Goal: Task Accomplishment & Management: Manage account settings

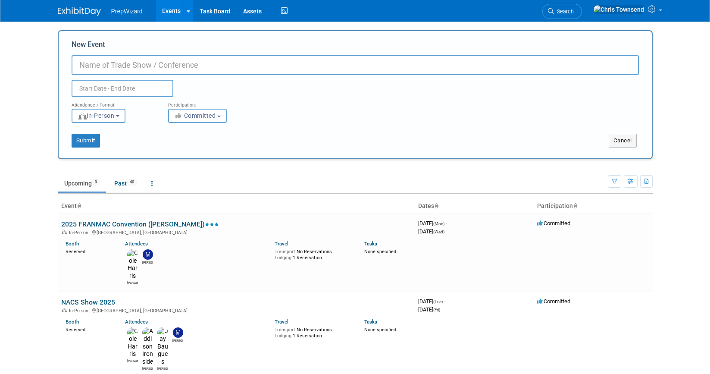
click at [106, 69] on input "New Event" at bounding box center [356, 65] width 568 height 20
type input "Test Event"
click at [90, 87] on input "text" at bounding box center [123, 88] width 102 height 17
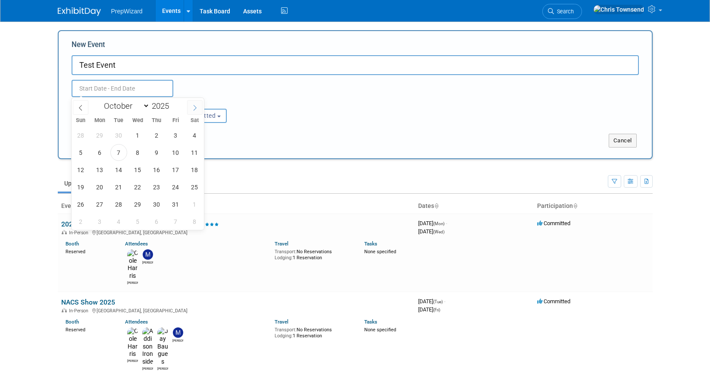
click at [198, 109] on icon at bounding box center [195, 108] width 6 height 6
select select "11"
click at [198, 109] on icon at bounding box center [195, 108] width 6 height 6
type input "2026"
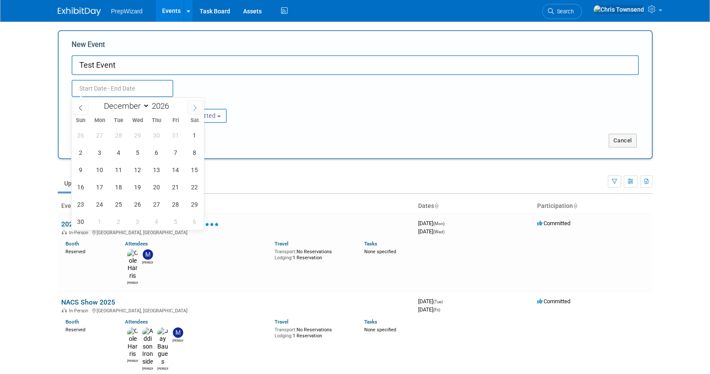
select select "0"
click at [159, 135] on span "1" at bounding box center [156, 135] width 17 height 17
click at [196, 139] on span "3" at bounding box center [194, 135] width 17 height 17
type input "Jan 1, 2026 to Jan 3, 2026"
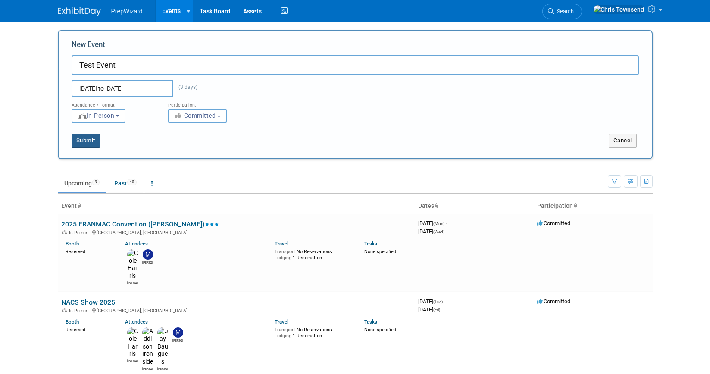
click at [85, 138] on button "Submit" at bounding box center [86, 141] width 28 height 14
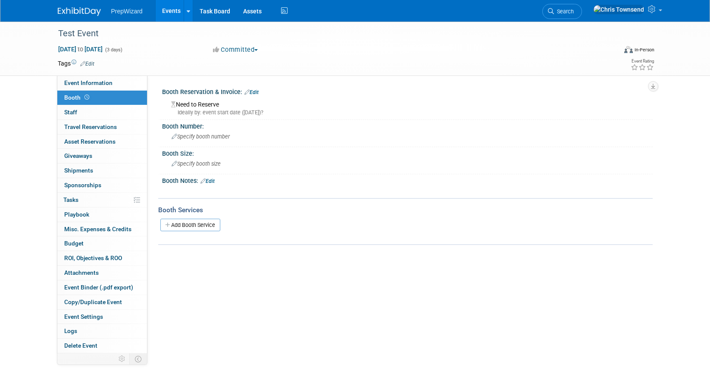
click at [170, 10] on link "Events" at bounding box center [171, 11] width 31 height 22
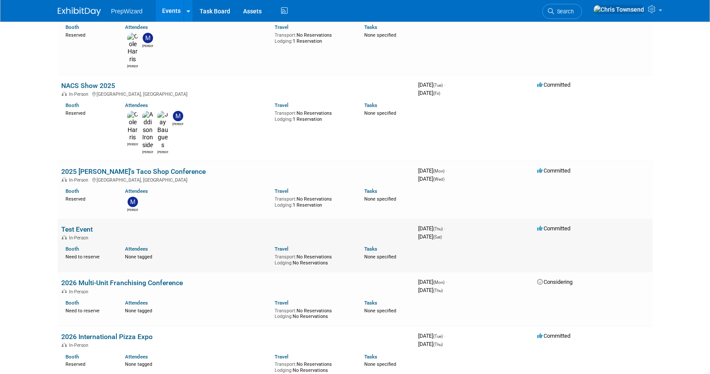
click at [476, 219] on td "3976214400 January 01, 2026 (Thu) - January 03, 2026 (Sat)" at bounding box center [474, 246] width 119 height 54
click at [88, 225] on link "Test Event" at bounding box center [76, 229] width 31 height 8
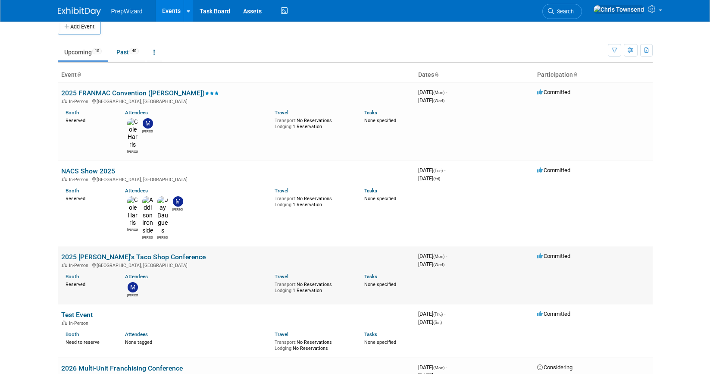
scroll to position [12, 0]
click at [211, 328] on div "Attendees" at bounding box center [193, 332] width 137 height 9
click at [72, 310] on link "Test Event" at bounding box center [76, 314] width 31 height 8
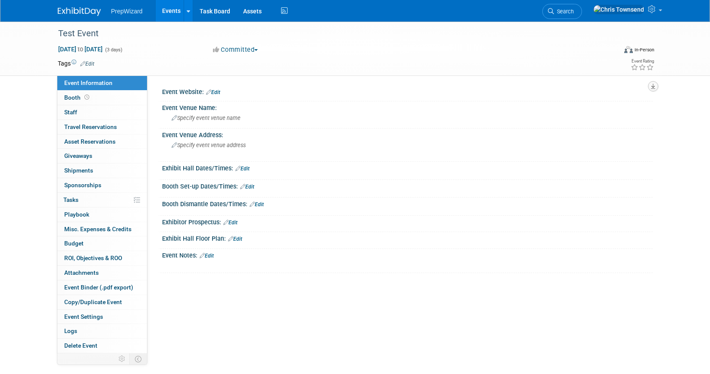
click at [654, 88] on icon "button" at bounding box center [653, 87] width 4 height 6
click at [673, 98] on div "Test Event Jan 1, 2026 to Jan 3, 2026 (3 days) Jan 1, 2026 to Jan 3, 2026 Commi…" at bounding box center [355, 202] width 710 height 361
click at [89, 345] on span "Delete Event" at bounding box center [80, 345] width 33 height 7
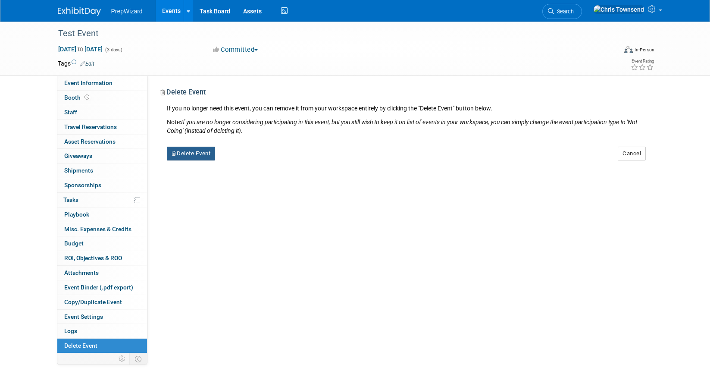
click at [195, 151] on button "Delete Event" at bounding box center [191, 154] width 49 height 14
click at [246, 161] on link "Yes" at bounding box center [245, 161] width 25 height 14
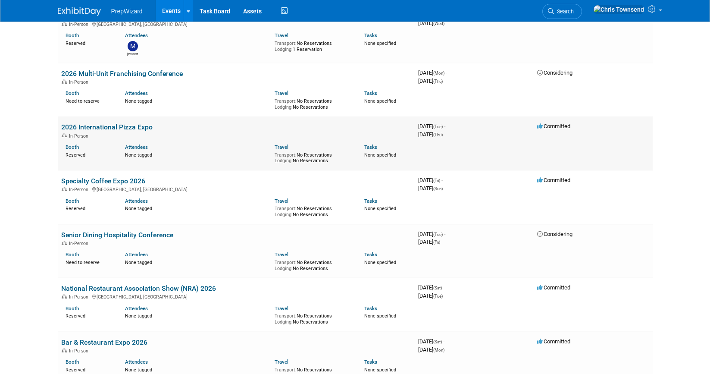
scroll to position [253, 0]
click at [139, 337] on link "Bar & Restaurant Expo 2026" at bounding box center [104, 341] width 86 height 8
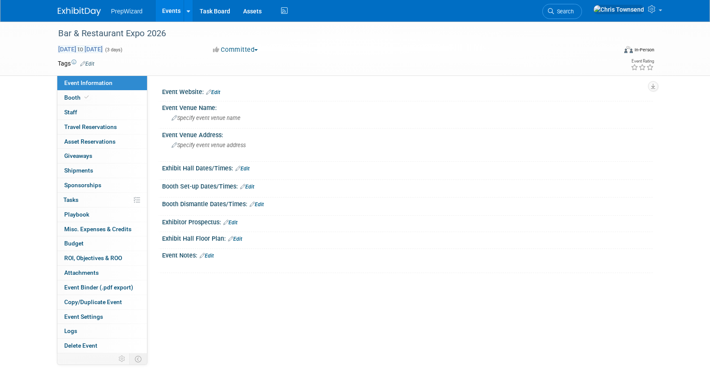
click at [103, 50] on span "[DATE] to [DATE]" at bounding box center [80, 49] width 45 height 8
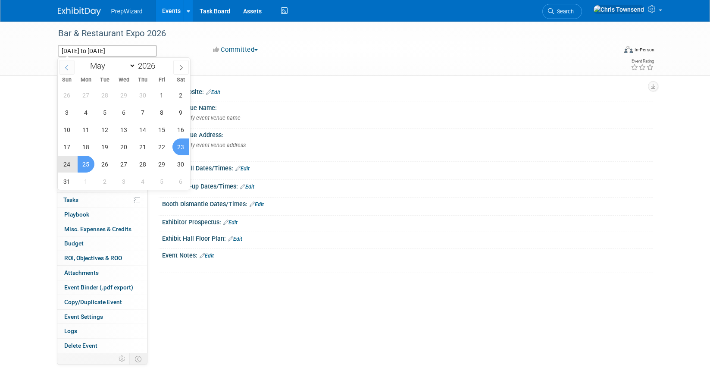
click at [69, 72] on span at bounding box center [67, 67] width 16 height 15
select select "2"
click at [88, 146] on span "23" at bounding box center [86, 146] width 17 height 17
type input "Mar 23, 2026"
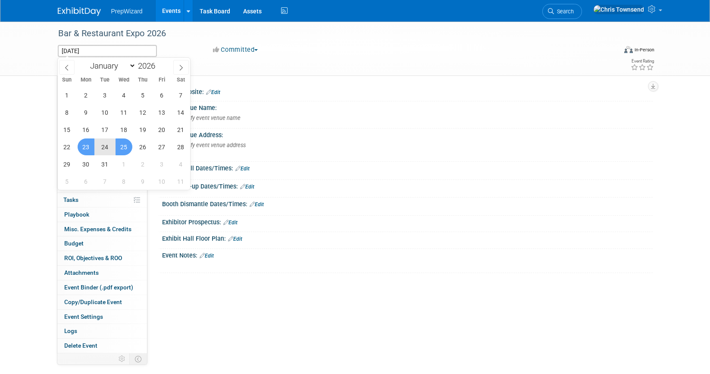
click at [127, 148] on span "25" at bounding box center [124, 146] width 17 height 17
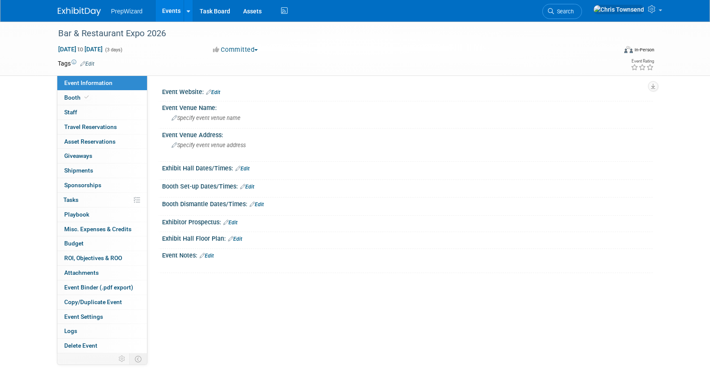
click at [161, 12] on link "Events" at bounding box center [171, 11] width 31 height 22
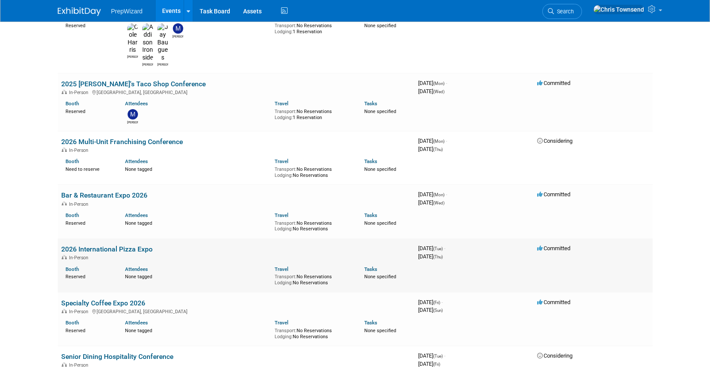
scroll to position [180, 0]
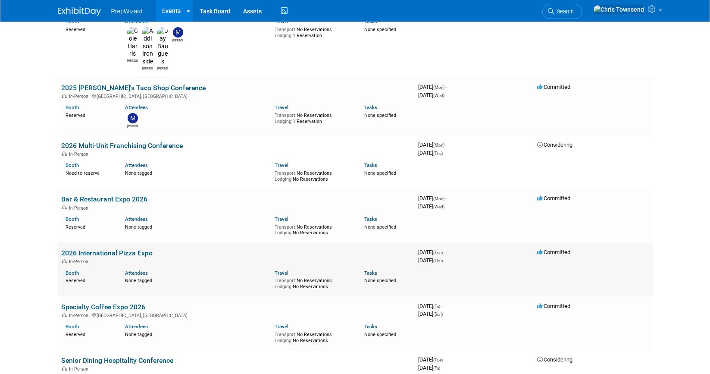
drag, startPoint x: 154, startPoint y: 202, endPoint x: 60, endPoint y: 198, distance: 94.9
click at [60, 242] on td "2026 International Pizza Expo In-Person Booth Reserved Attendees None tagged Tr…" at bounding box center [236, 269] width 357 height 54
click at [46, 184] on body "PrepWizard Events Add Event Bulk Upload Events Shareable Event Boards Recently …" at bounding box center [355, 7] width 710 height 374
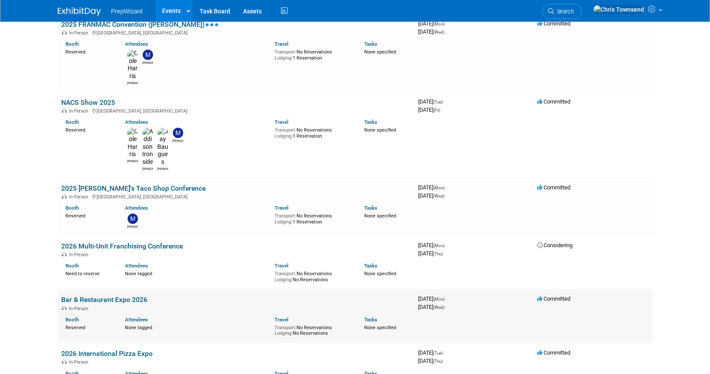
scroll to position [0, 0]
